Goal: Task Accomplishment & Management: Complete application form

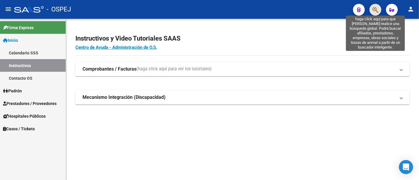
click at [373, 8] on icon "button" at bounding box center [375, 9] width 6 height 7
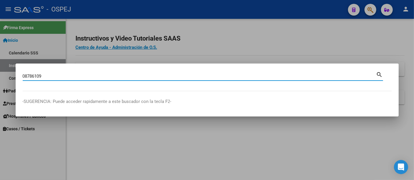
type input "08786109"
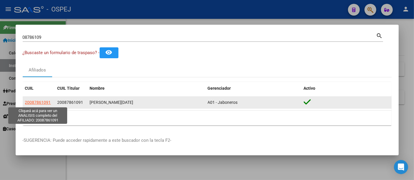
click at [34, 101] on span "20087861091" at bounding box center [38, 102] width 26 height 5
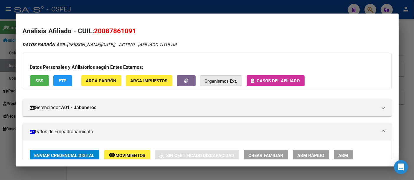
click at [224, 79] on strong "Organismos Ext." at bounding box center [221, 81] width 33 height 5
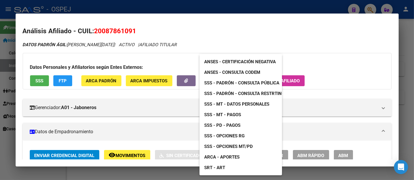
click at [238, 70] on span "ANSES - Consulta CODEM" at bounding box center [232, 72] width 56 height 5
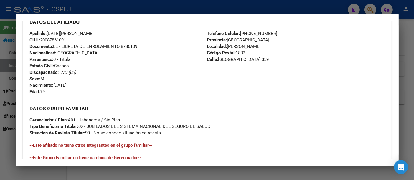
scroll to position [294, 0]
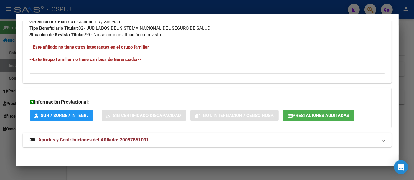
click at [135, 138] on span "Aportes y Contribuciones del Afiliado: 20087861091" at bounding box center [94, 140] width 110 height 6
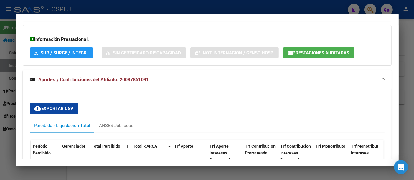
scroll to position [394, 0]
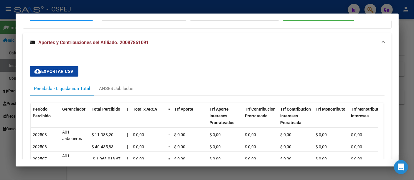
click at [156, 9] on div at bounding box center [207, 90] width 414 height 180
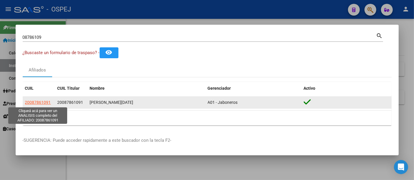
click at [38, 102] on span "20087861091" at bounding box center [38, 102] width 26 height 5
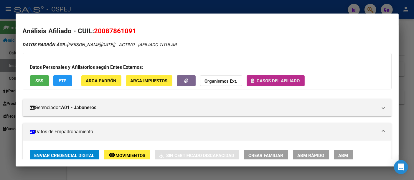
click at [262, 79] on span "Casos del afiliado" at bounding box center [278, 80] width 43 height 5
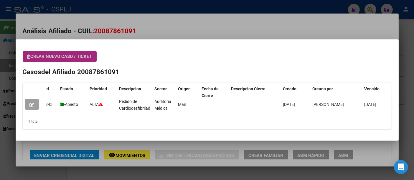
click at [52, 54] on span "Crear nuevo caso / ticket" at bounding box center [59, 56] width 64 height 5
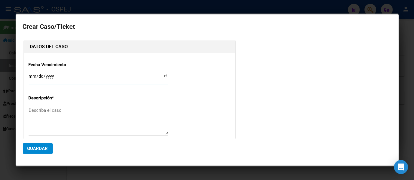
type input "[PERSON_NAME][DATE]"
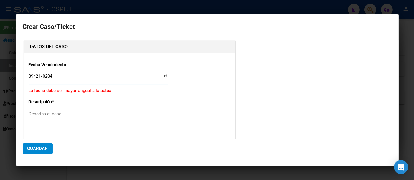
type input "[DATE]"
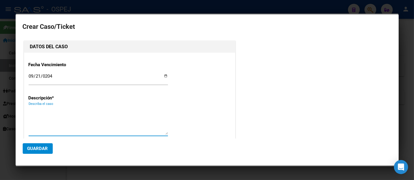
click at [54, 111] on textarea "Describa el caso" at bounding box center [98, 121] width 139 height 28
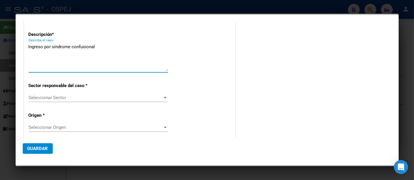
scroll to position [65, 0]
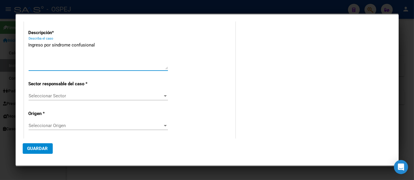
type textarea "Ingreso por síndrome confusional"
click at [53, 94] on span "Seleccionar Sector" at bounding box center [96, 95] width 134 height 5
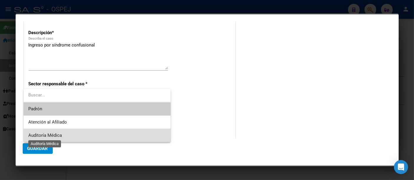
click at [44, 134] on span "Auditoría Médica" at bounding box center [45, 135] width 34 height 5
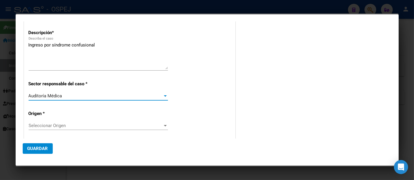
scroll to position [98, 0]
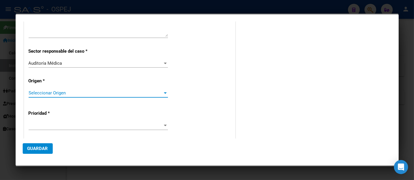
click at [49, 94] on span "Seleccionar Origen" at bounding box center [96, 92] width 134 height 5
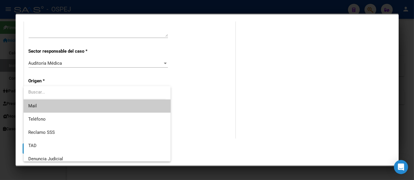
click at [43, 107] on span "Mail" at bounding box center [96, 105] width 137 height 13
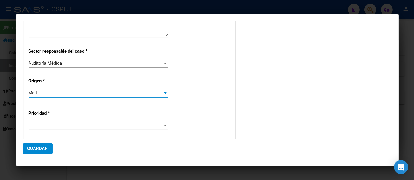
click at [36, 121] on div at bounding box center [98, 125] width 139 height 9
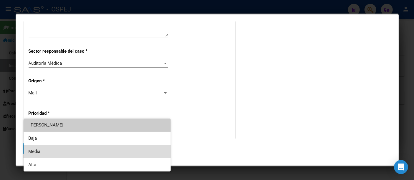
click at [32, 150] on span "Media" at bounding box center [96, 151] width 137 height 13
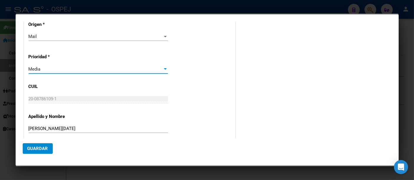
scroll to position [163, 0]
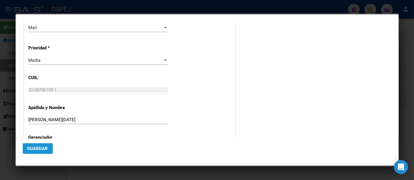
click at [36, 147] on span "Guardar" at bounding box center [37, 148] width 21 height 5
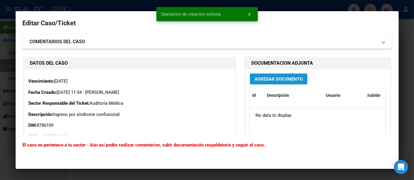
click at [280, 77] on span "Agregar Documento" at bounding box center [278, 79] width 48 height 5
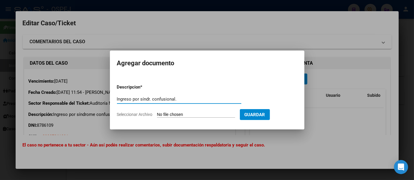
type input "Ingreso por síndr. confusional."
click at [198, 114] on input "Seleccionar Archivo" at bounding box center [196, 115] width 78 height 6
type input "C:\fakepath\Ingreso.pdf"
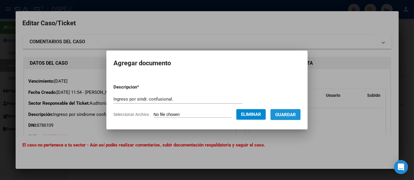
click at [290, 112] on span "Guardar" at bounding box center [285, 114] width 21 height 5
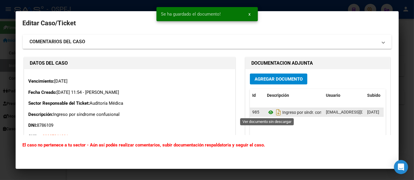
click at [267, 111] on icon at bounding box center [271, 112] width 8 height 7
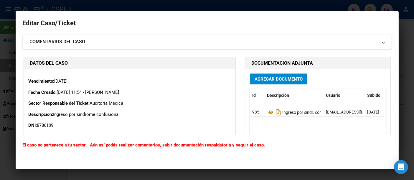
click at [271, 78] on span "Agregar Documento" at bounding box center [278, 79] width 48 height 5
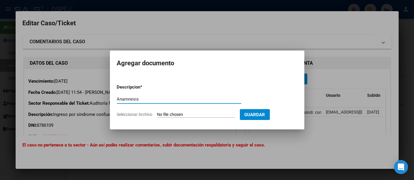
type input "Anamnesis"
click at [198, 114] on input "Seleccionar Archivo" at bounding box center [196, 115] width 78 height 6
type input "C:\fakepath\Anamnesis.pdf"
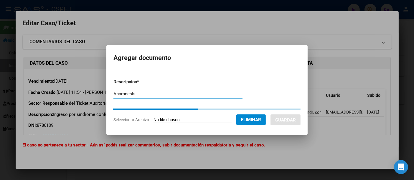
click at [143, 93] on input "Anamnesis" at bounding box center [177, 93] width 129 height 5
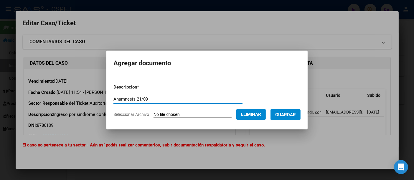
type input "Anamnesis 21/09"
click at [293, 114] on span "Guardar" at bounding box center [285, 114] width 21 height 5
